Goal: Task Accomplishment & Management: Manage account settings

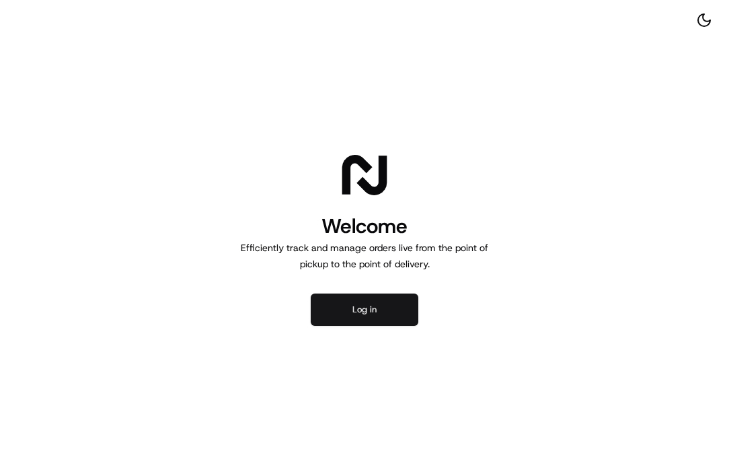
click at [371, 311] on button "Log in" at bounding box center [365, 309] width 108 height 32
